Goal: Check status: Check status

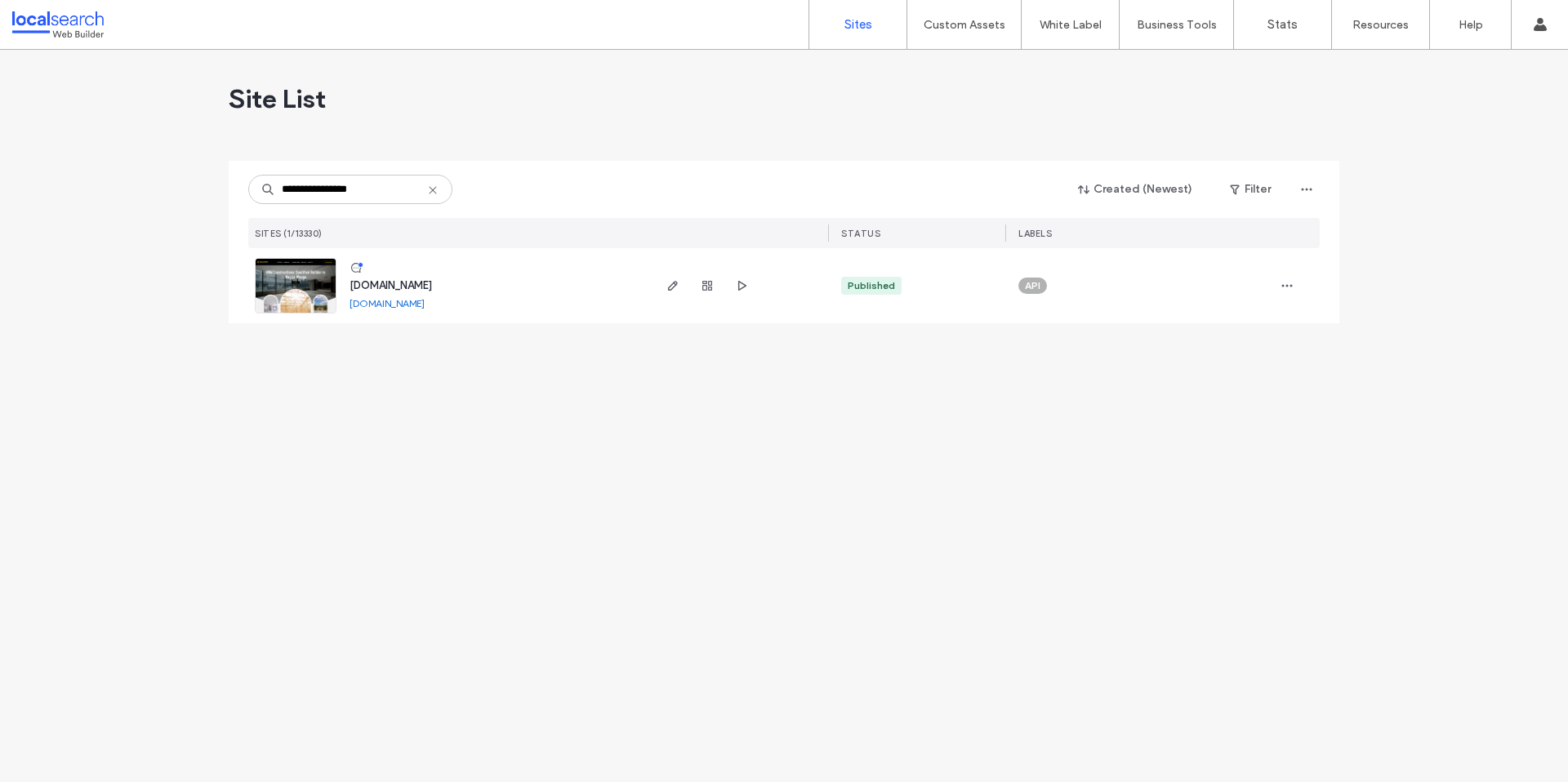
type input "**********"
click at [431, 188] on icon at bounding box center [433, 191] width 13 height 13
type input "********"
click at [705, 283] on icon "button" at bounding box center [707, 286] width 13 height 13
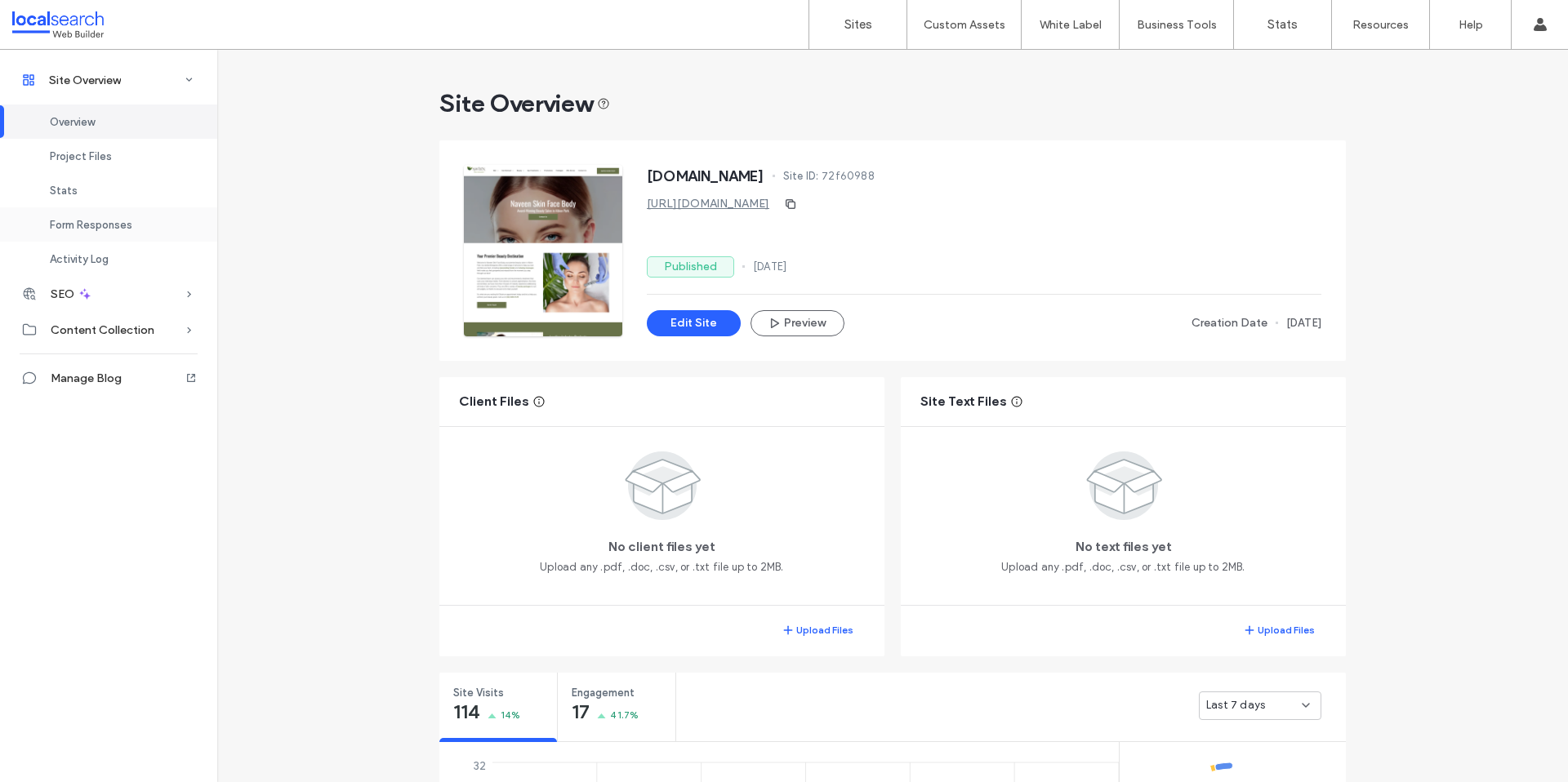
click at [80, 234] on div "Form Responses" at bounding box center [108, 225] width 217 height 34
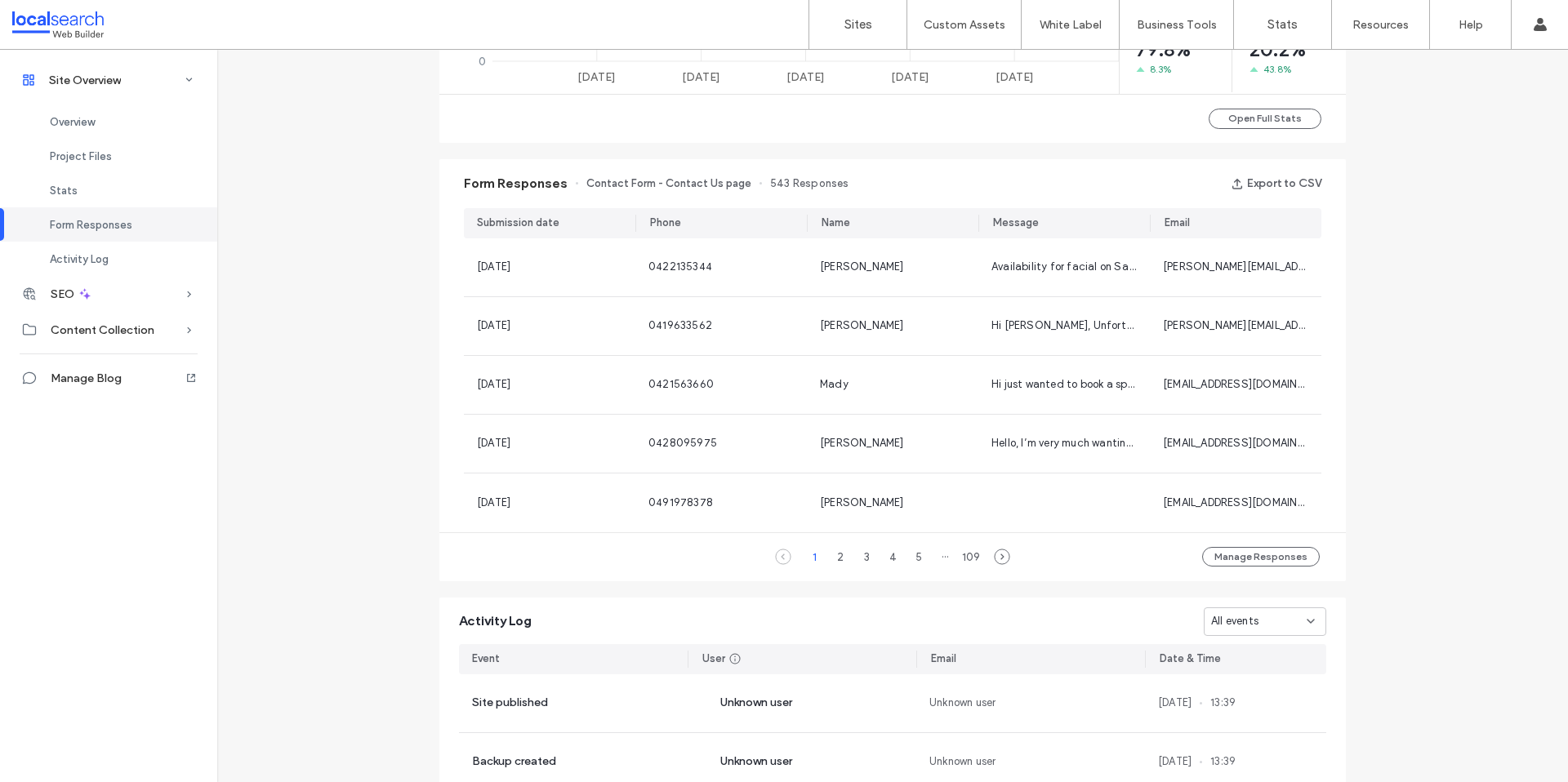
scroll to position [942, 0]
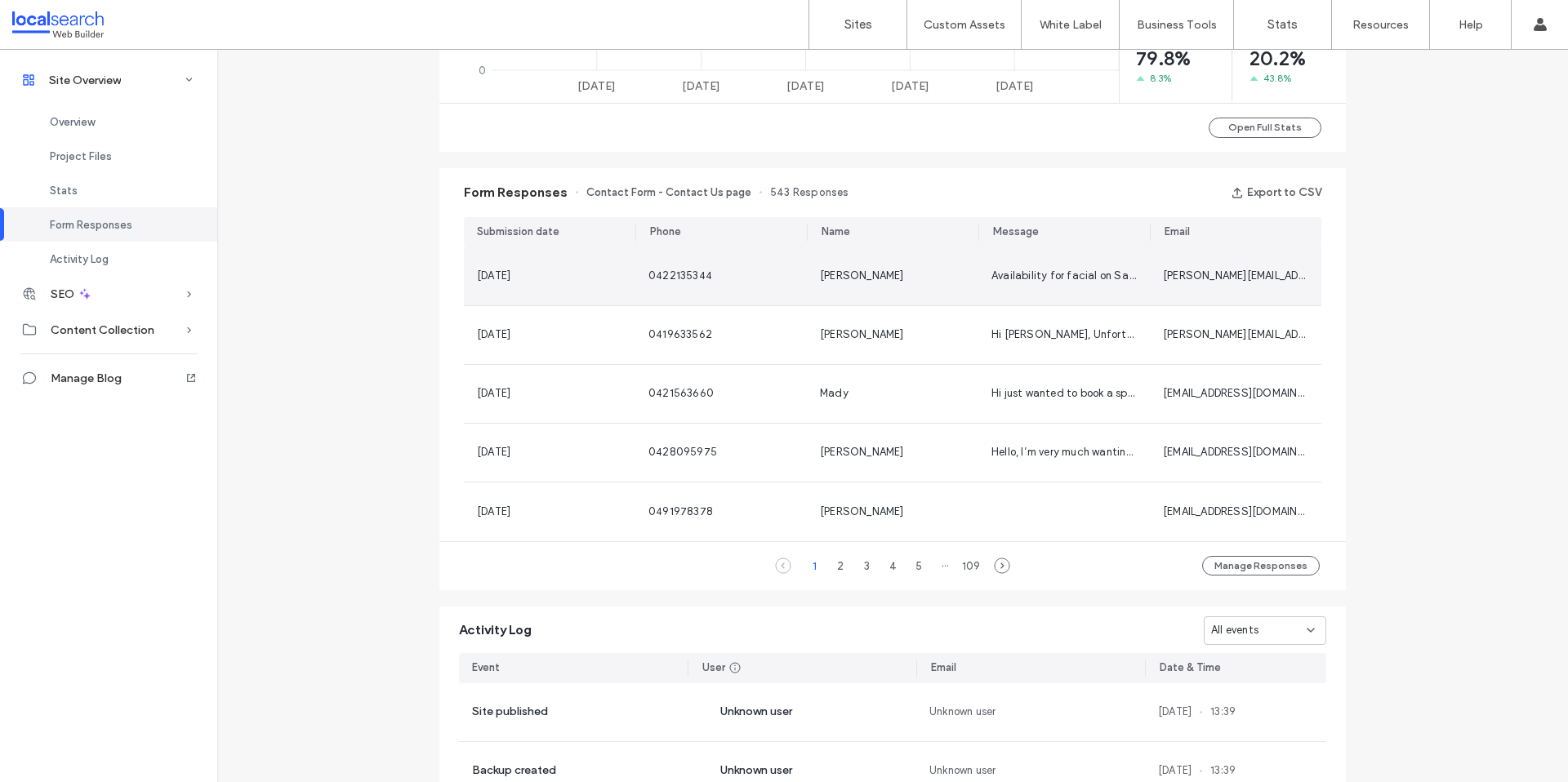
click at [702, 280] on div "0422135344" at bounding box center [721, 276] width 145 height 16
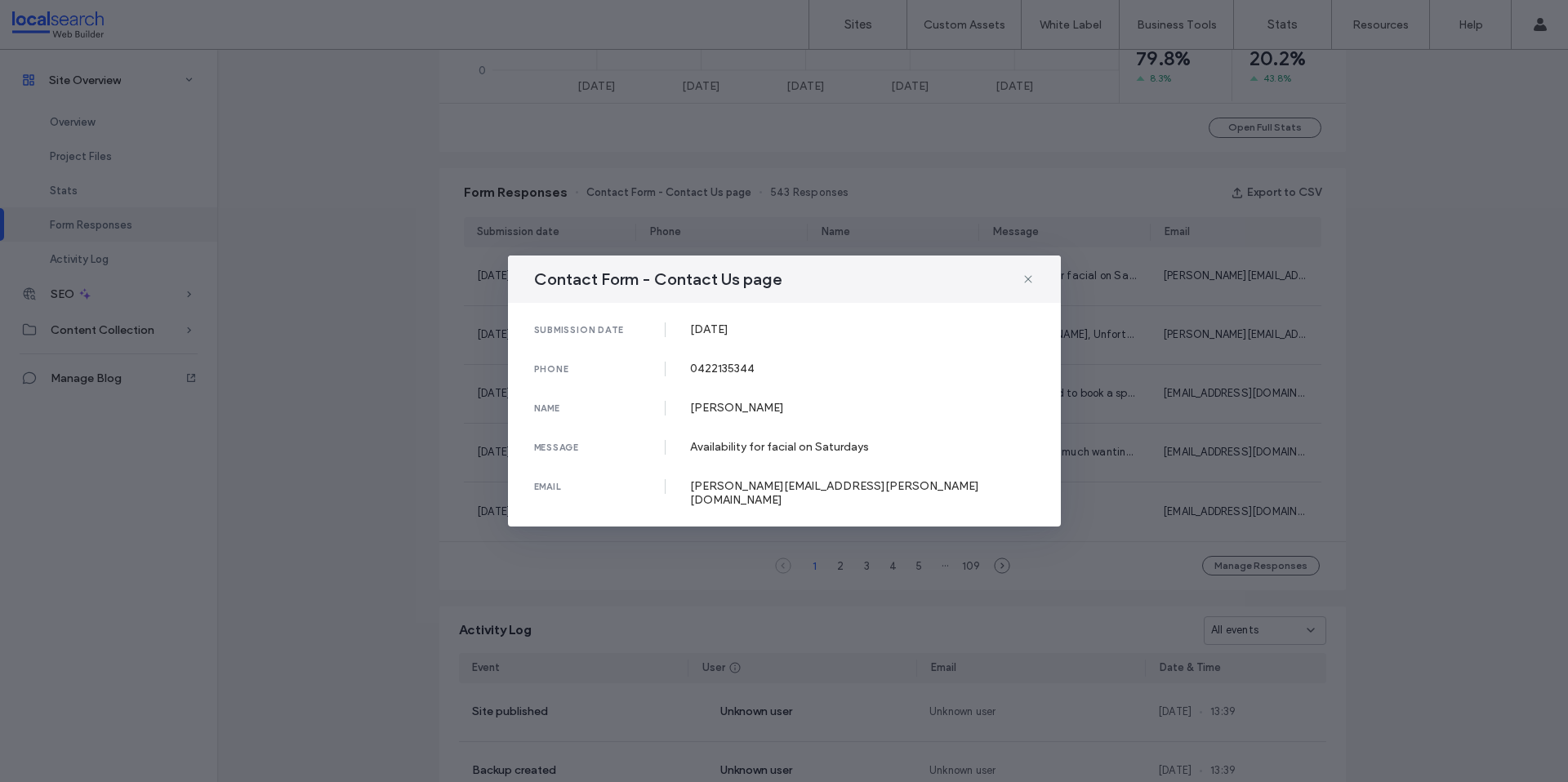
click at [694, 240] on div "Contact Form - Contact Us page submission date [DATE] phone [PHONE_NUMBER] name…" at bounding box center [784, 391] width 1568 height 782
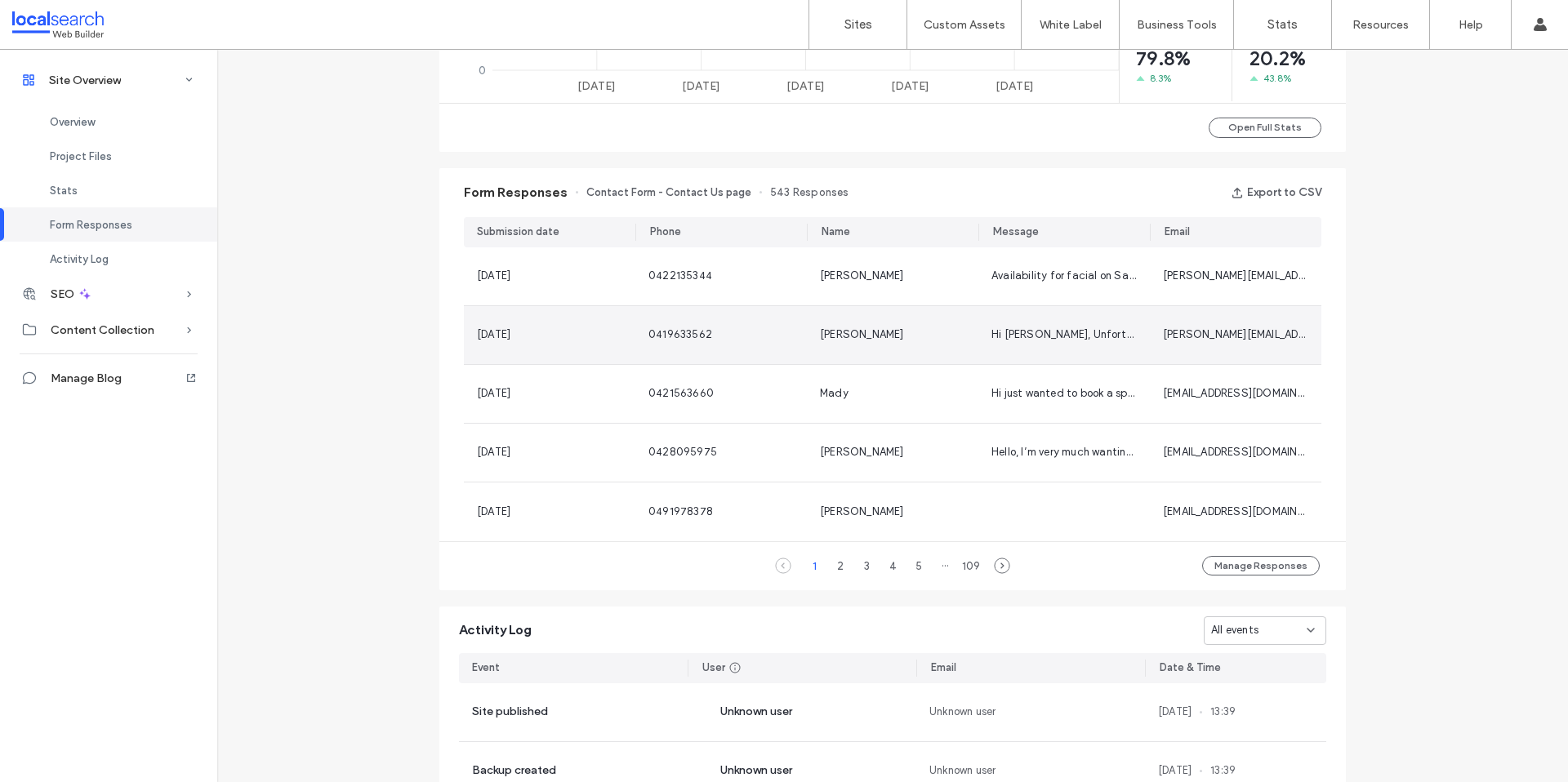
click at [700, 319] on div "0419633562" at bounding box center [721, 335] width 172 height 58
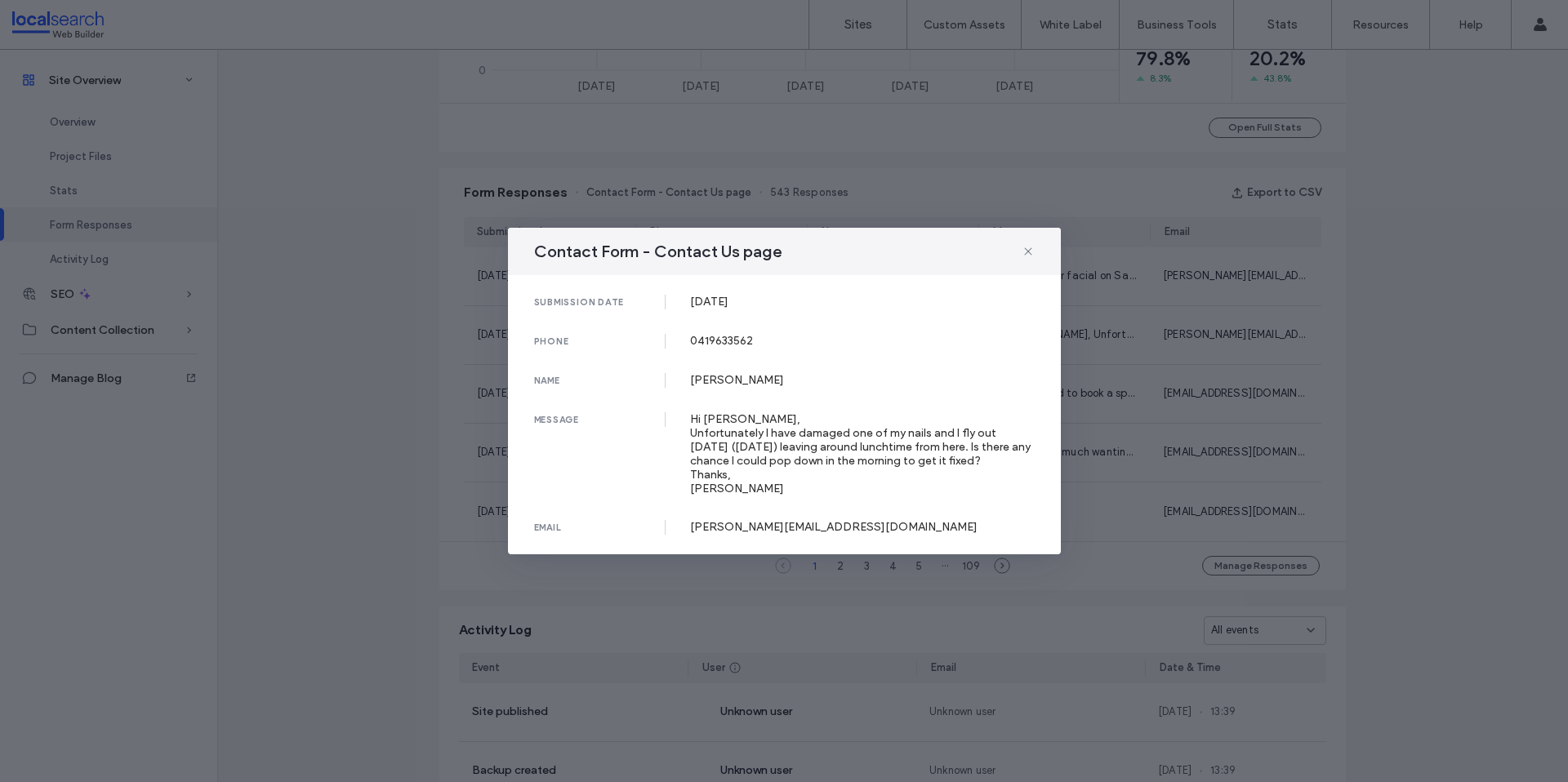
click at [647, 184] on div "Contact Form - Contact Us page submission date [DATE] phone [PHONE_NUMBER] name…" at bounding box center [784, 391] width 1568 height 782
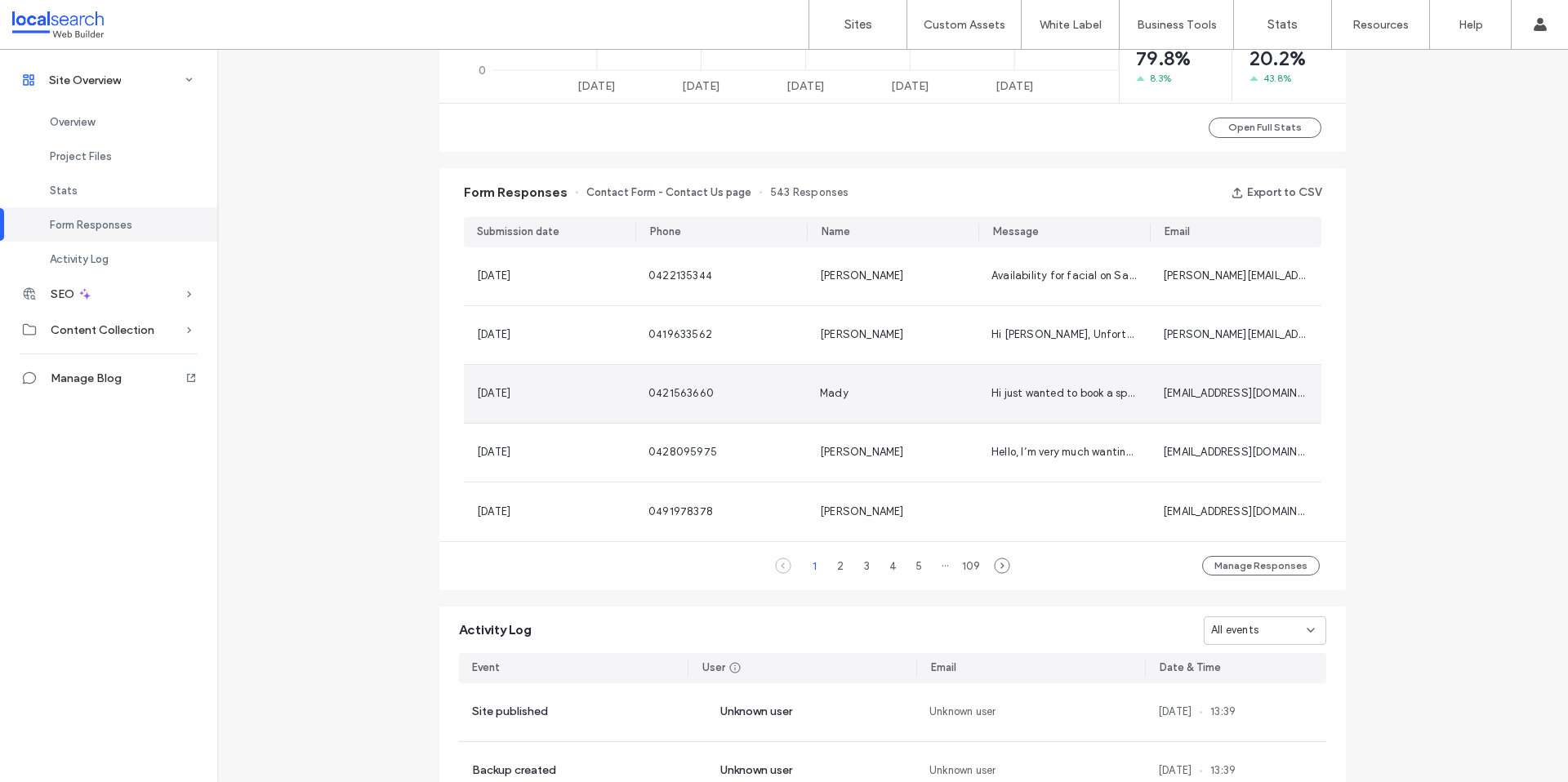
click at [687, 369] on div "0421563660" at bounding box center [721, 394] width 172 height 58
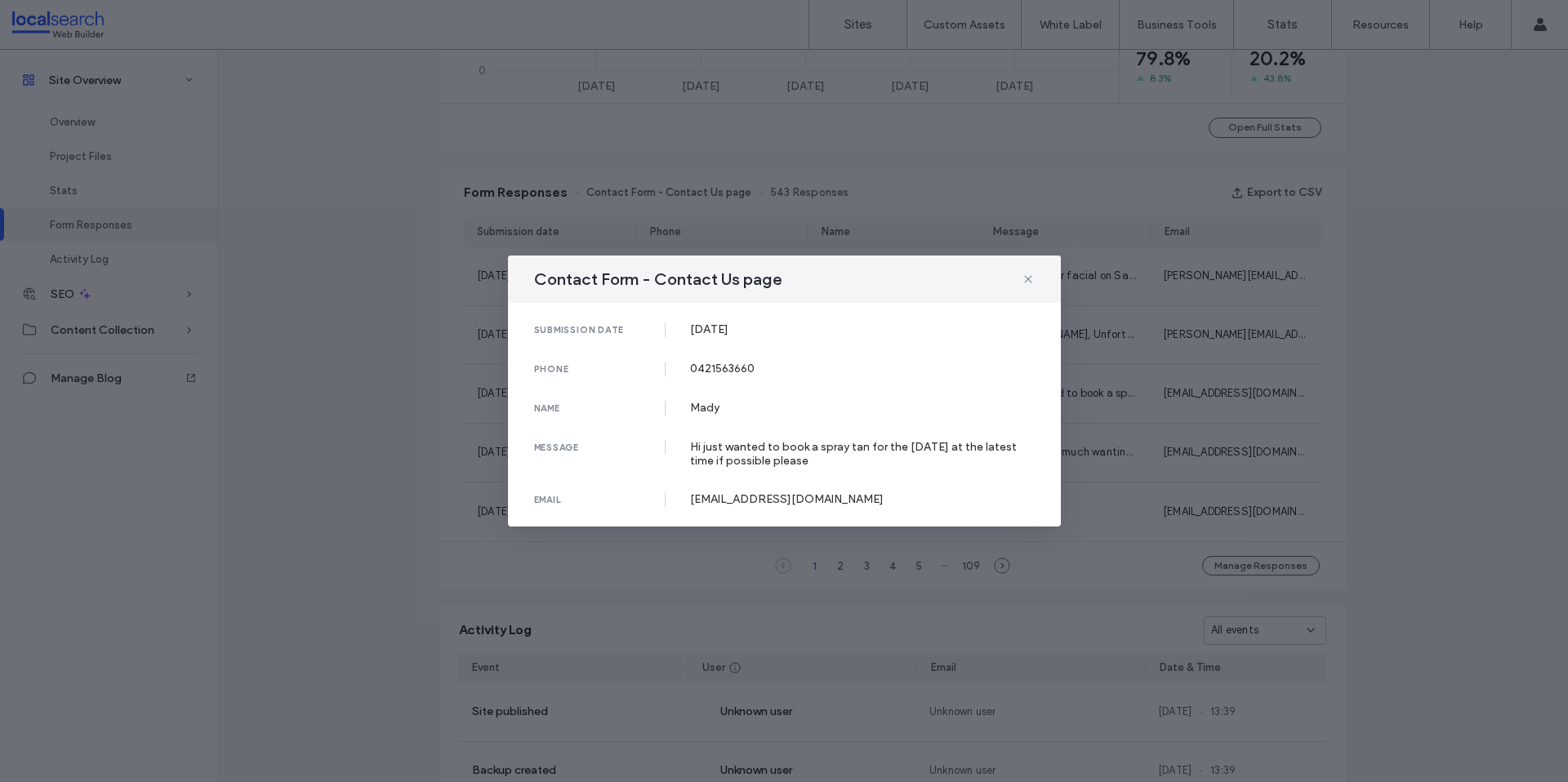
click at [657, 206] on div "Contact Form - Contact Us page submission date [DATE] phone [PHONE_NUMBER] name…" at bounding box center [784, 391] width 1568 height 782
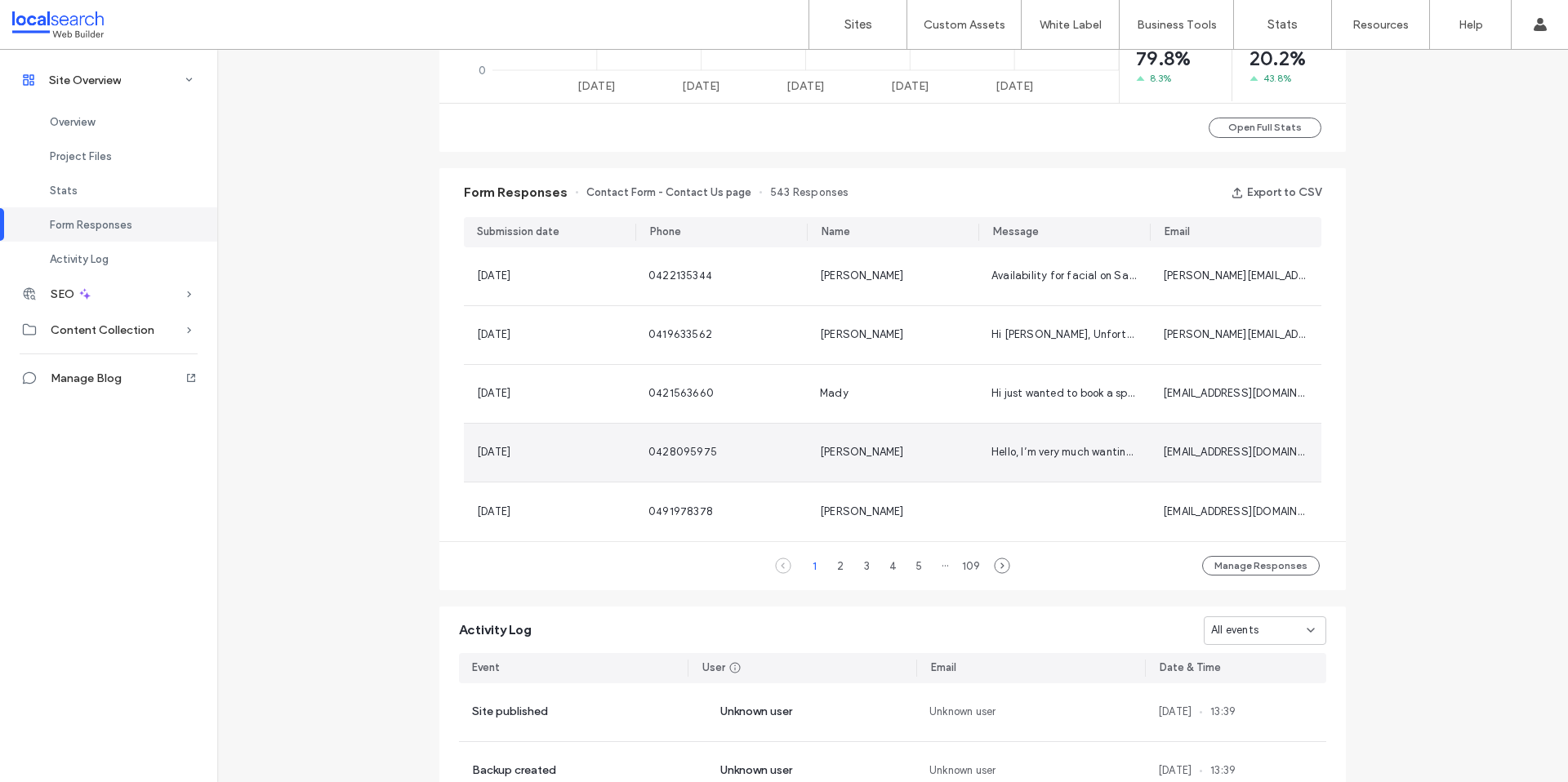
click at [713, 459] on div "0428095975" at bounding box center [721, 452] width 145 height 16
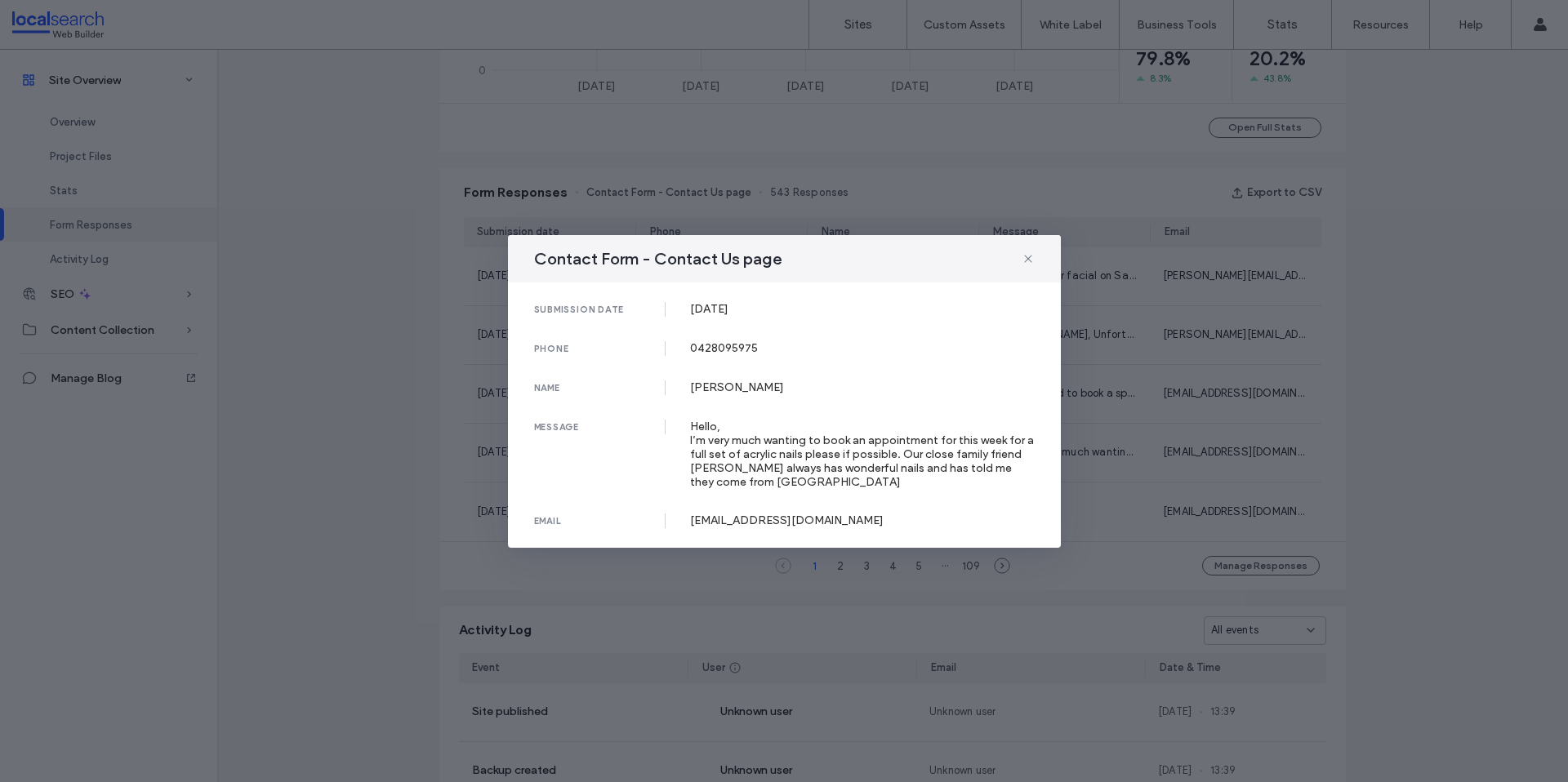
click at [750, 171] on div "Contact Form - Contact Us page submission date [DATE] phone [PHONE_NUMBER] name…" at bounding box center [784, 391] width 1568 height 782
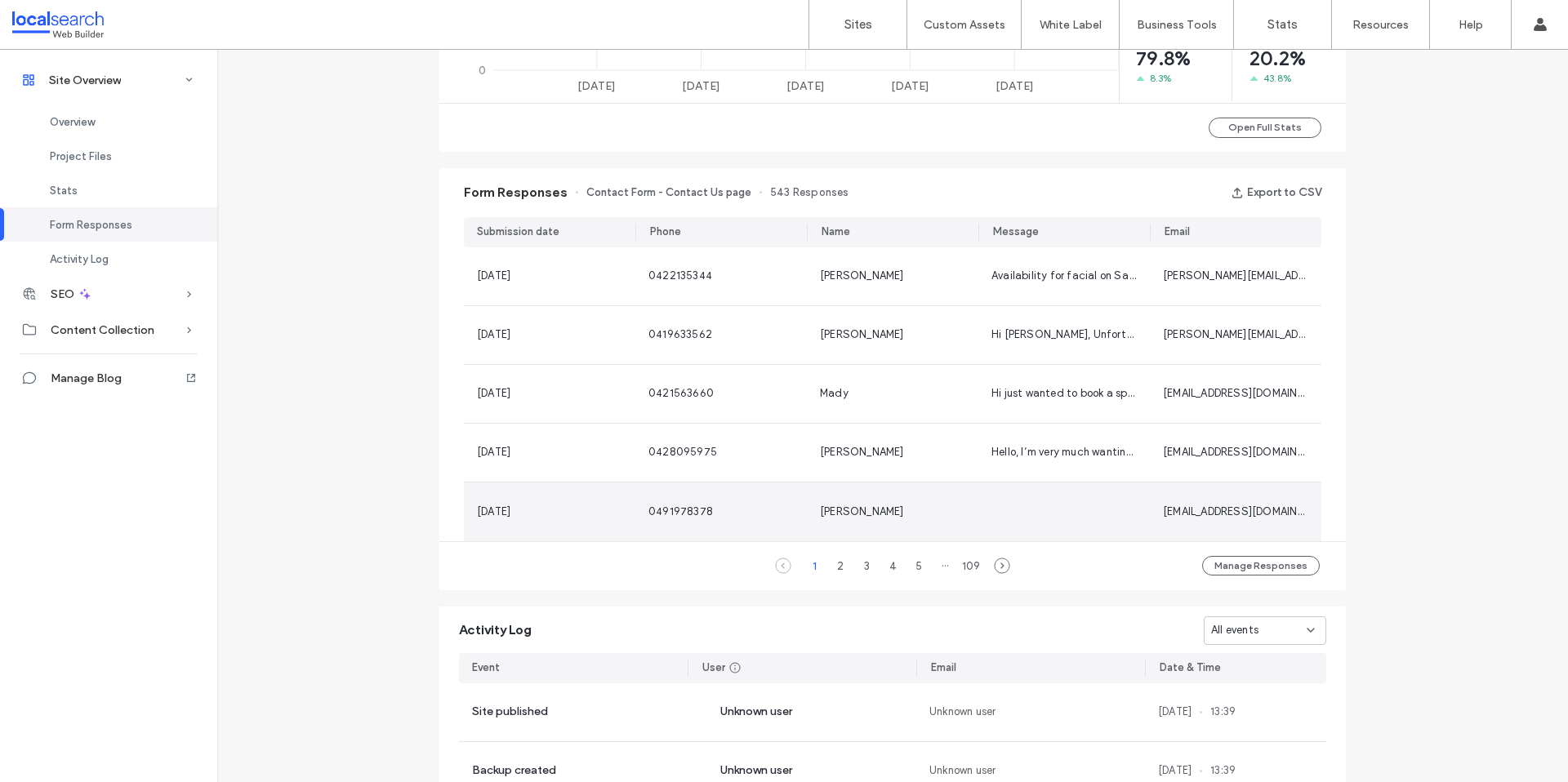
click at [666, 505] on span "0491978378" at bounding box center [680, 511] width 65 height 13
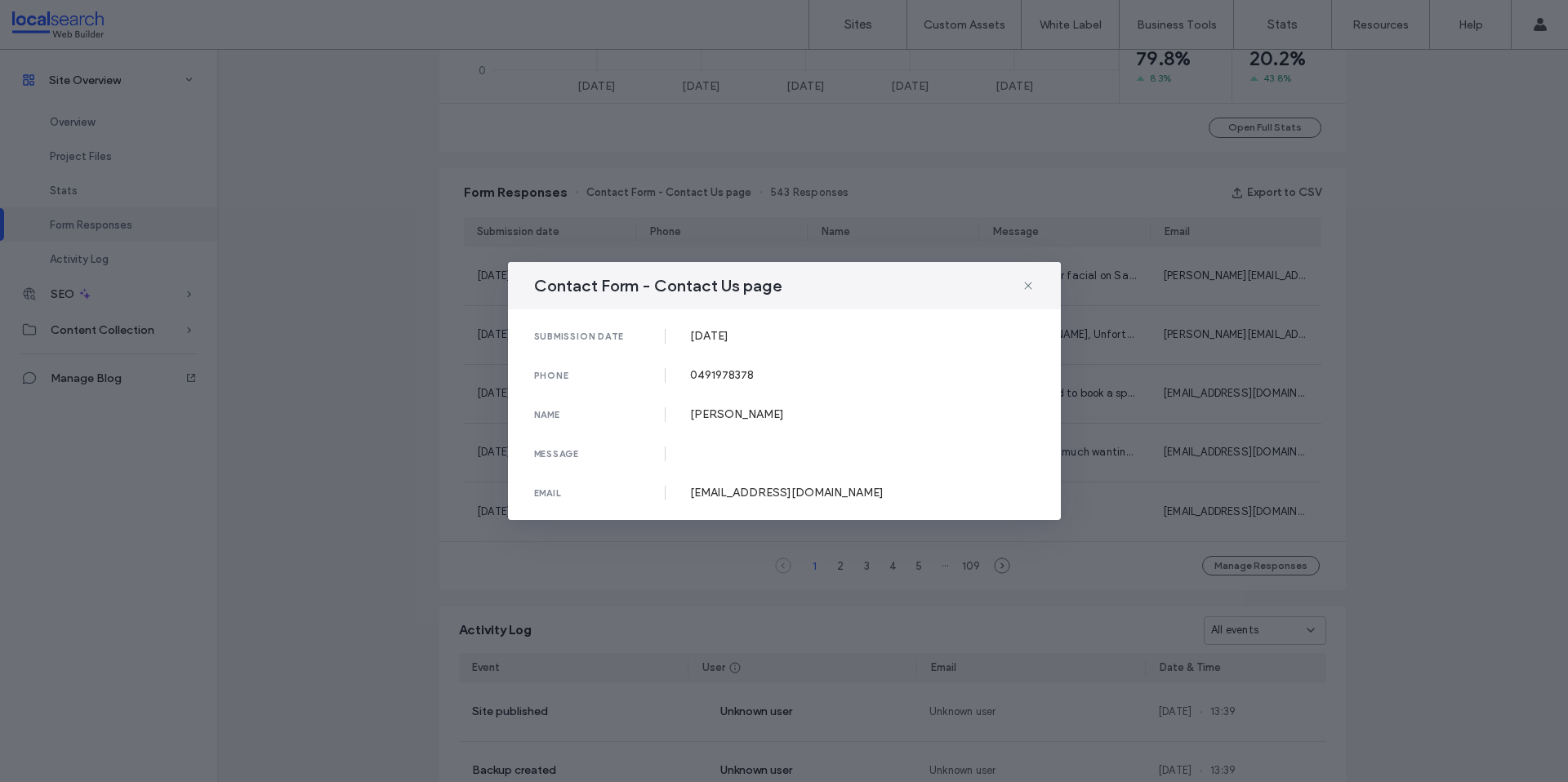
click at [679, 184] on div "Contact Form - Contact Us page submission date [DATE] phone [PHONE_NUMBER] name…" at bounding box center [784, 391] width 1568 height 782
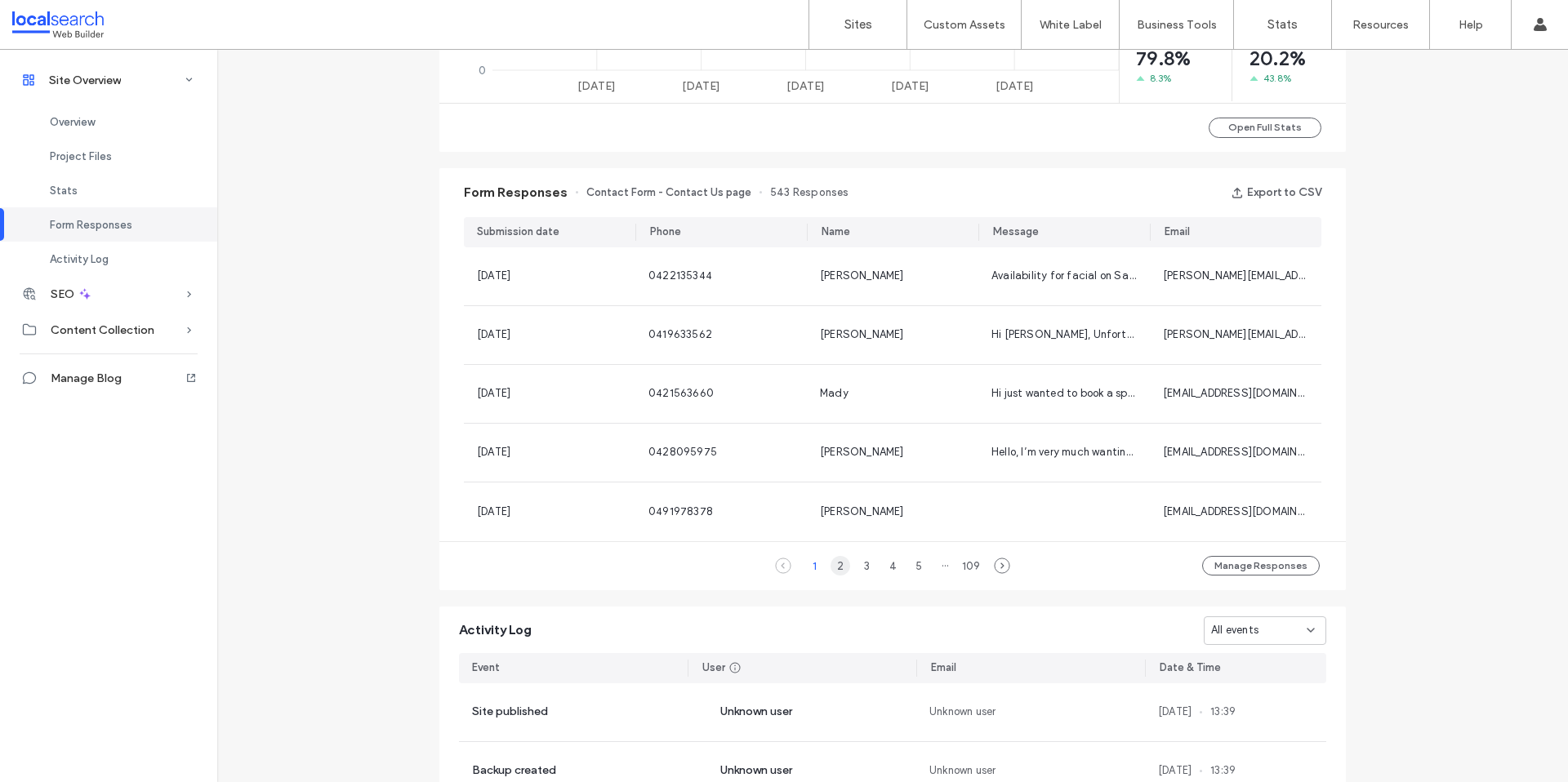
click at [835, 563] on div "2" at bounding box center [840, 565] width 19 height 19
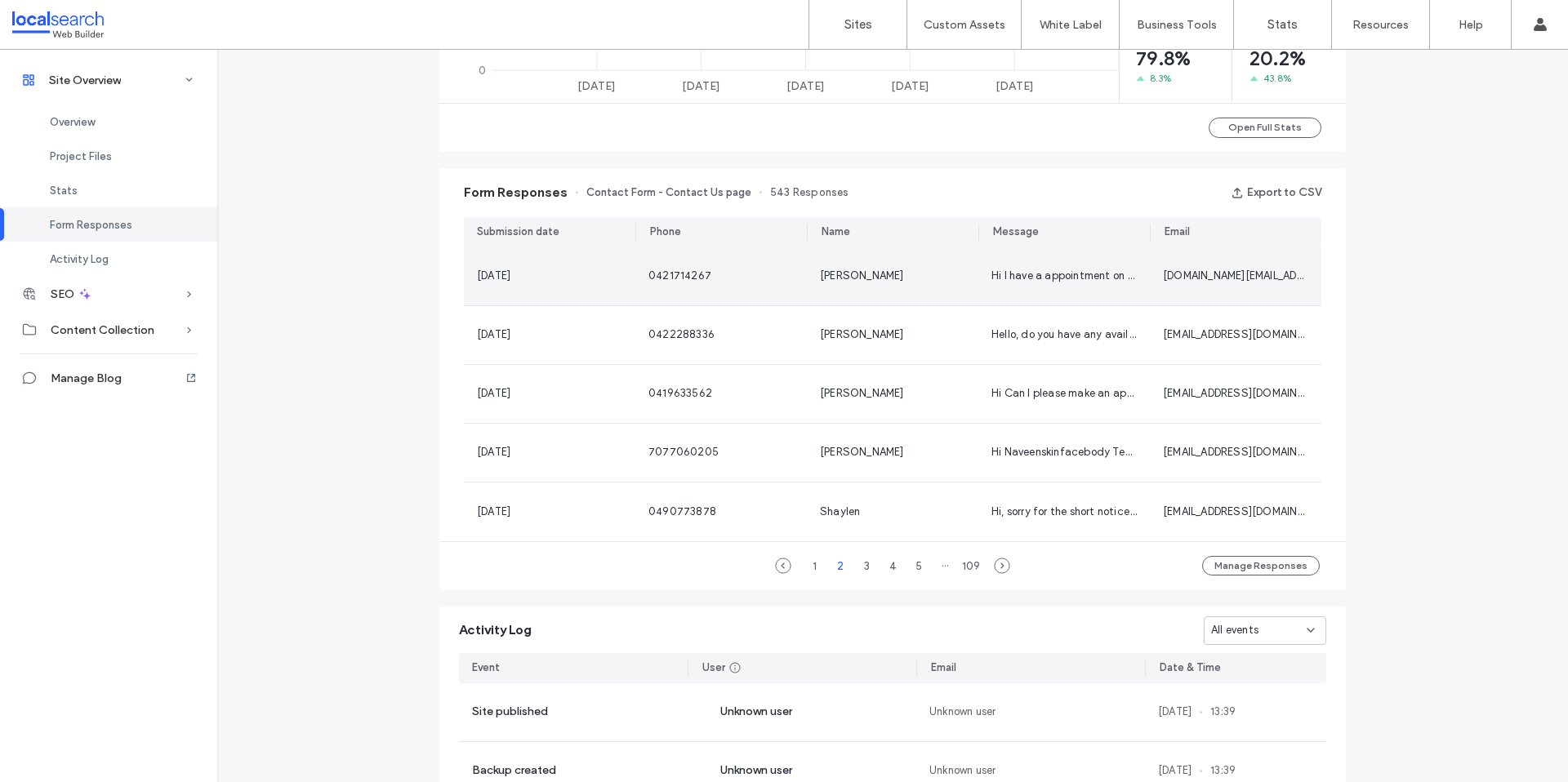
click at [666, 288] on div "0421714267" at bounding box center [721, 276] width 172 height 58
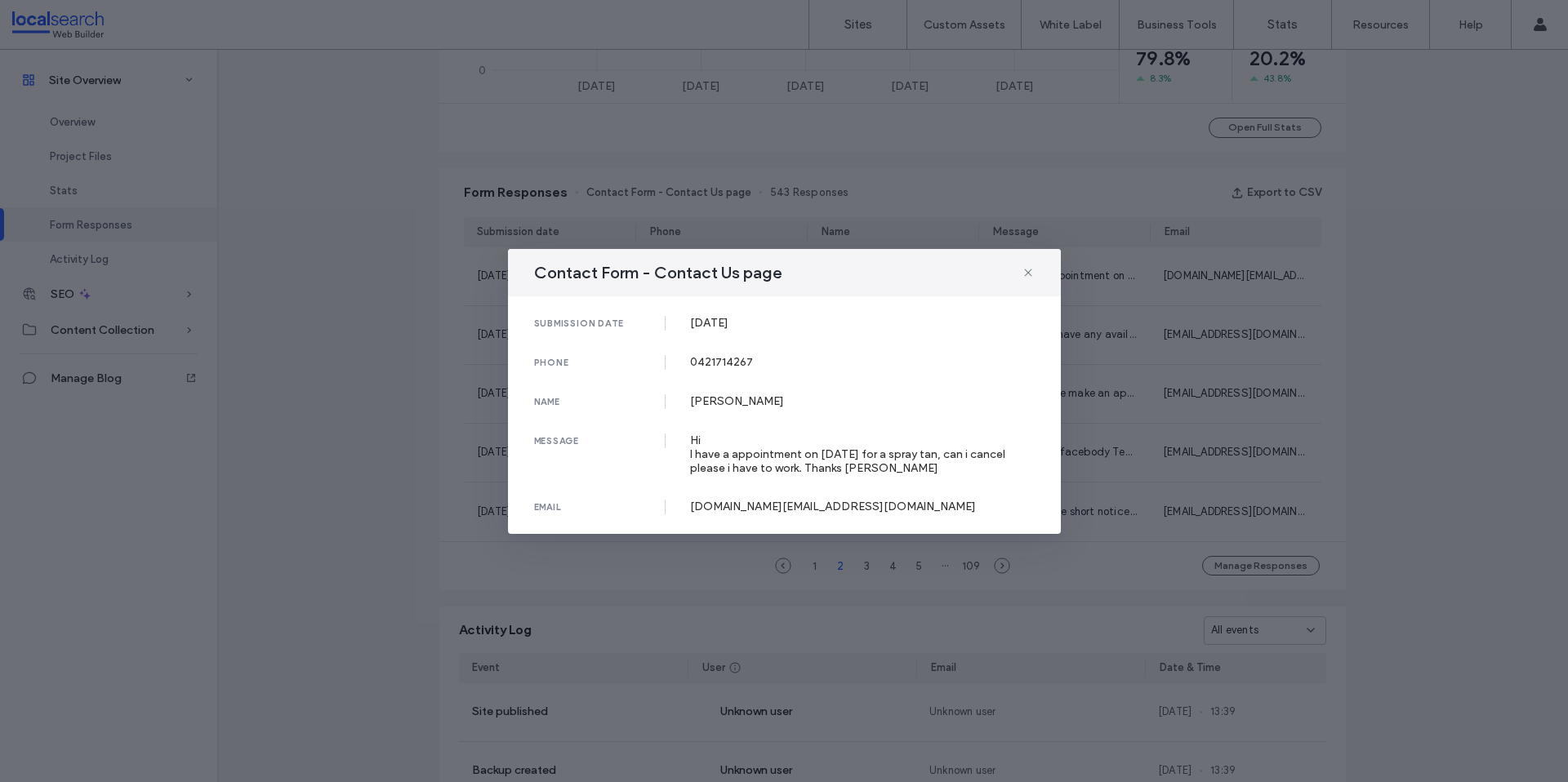
click at [432, 229] on div "Contact Form - Contact Us page submission date [DATE] phone [PHONE_NUMBER] name…" at bounding box center [784, 391] width 1568 height 782
